Goal: Register for event/course: Sign up to attend an event or enroll in a course

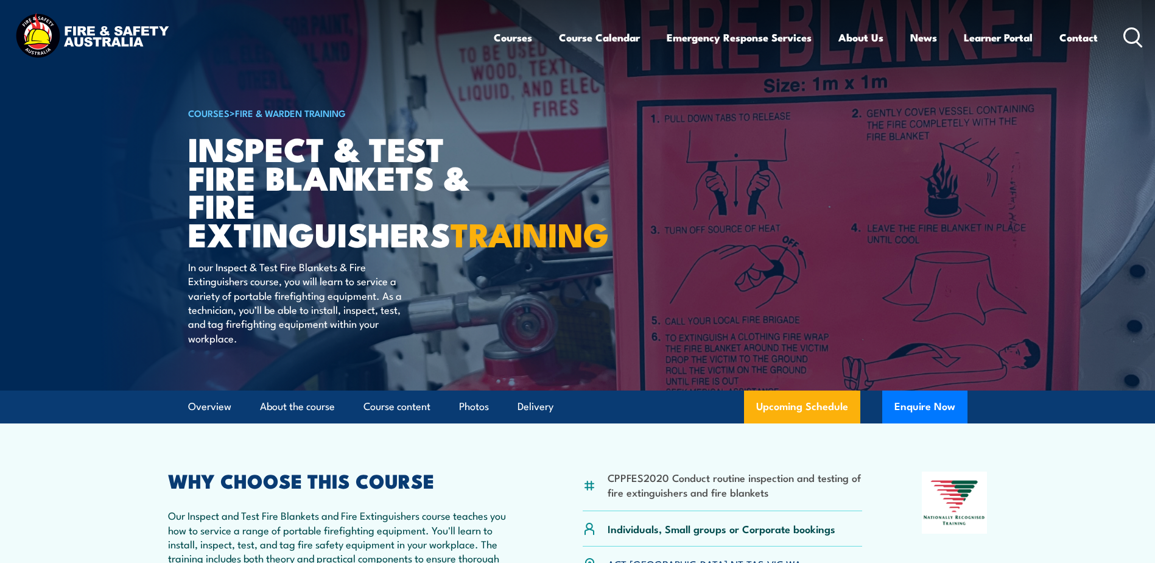
drag, startPoint x: 0, startPoint y: 0, endPoint x: 168, endPoint y: 56, distance: 177.2
click at [165, 57] on img at bounding box center [92, 37] width 160 height 52
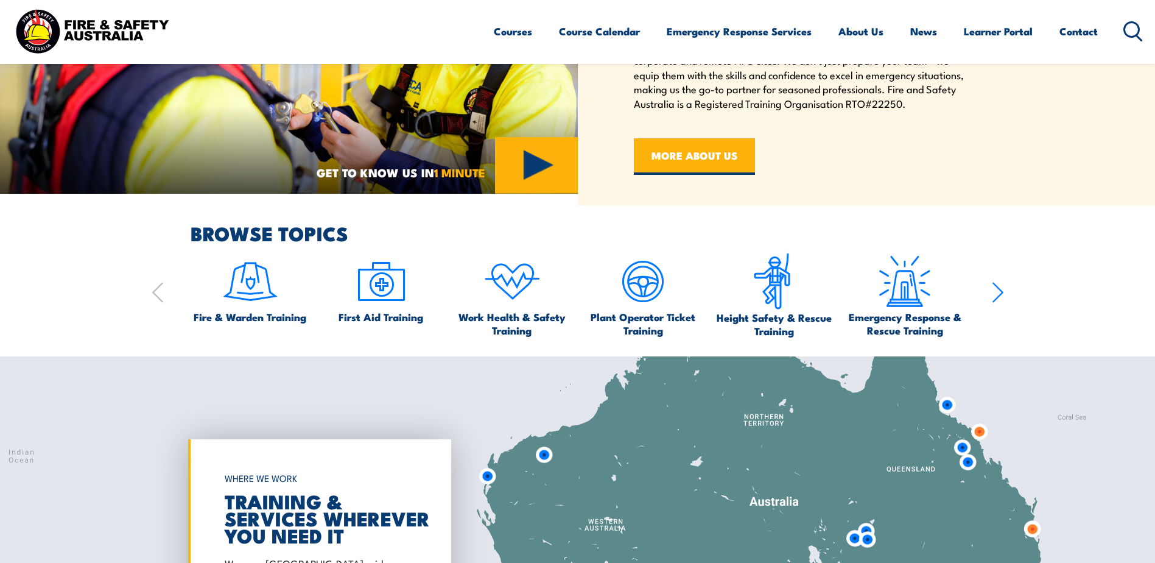
scroll to position [487, 0]
